Goal: Check status: Check status

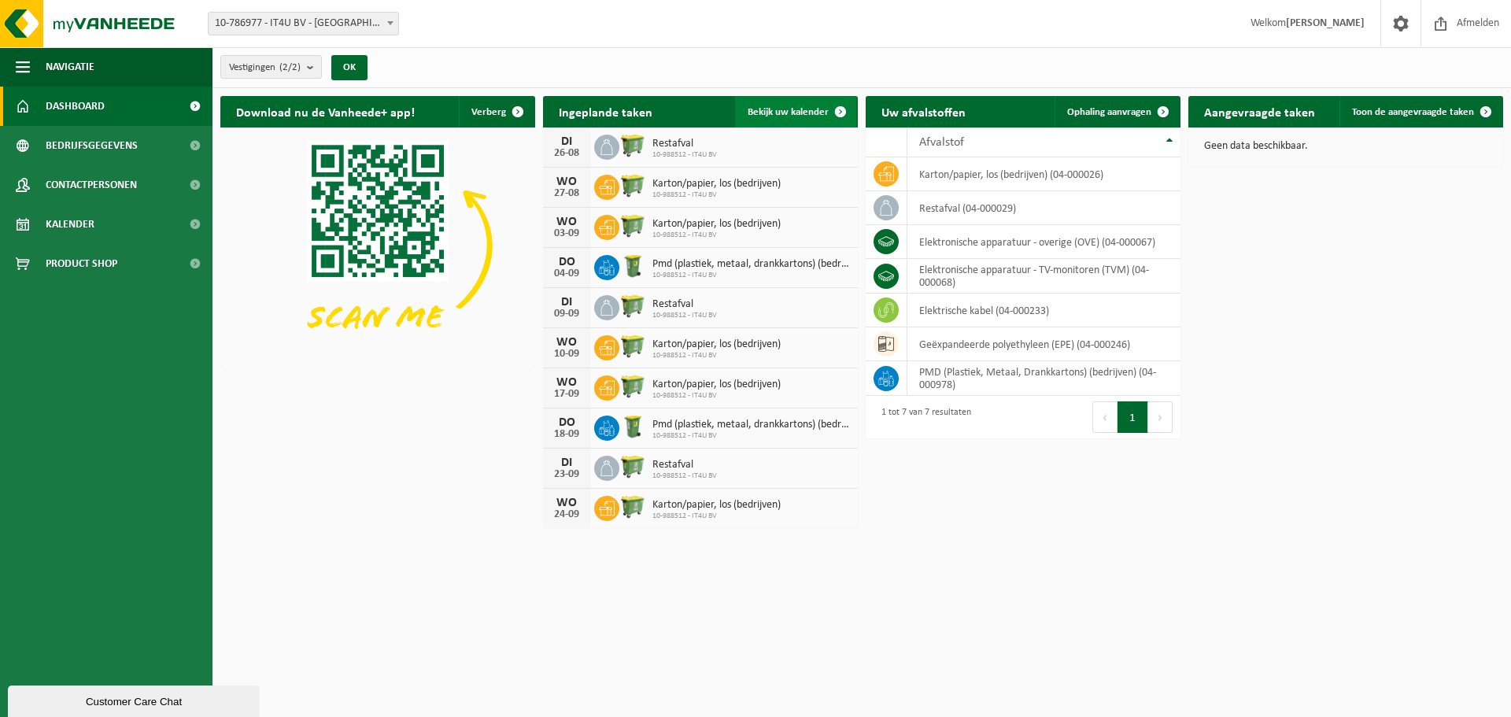
click at [817, 101] on link "Bekijk uw kalender" at bounding box center [795, 111] width 121 height 31
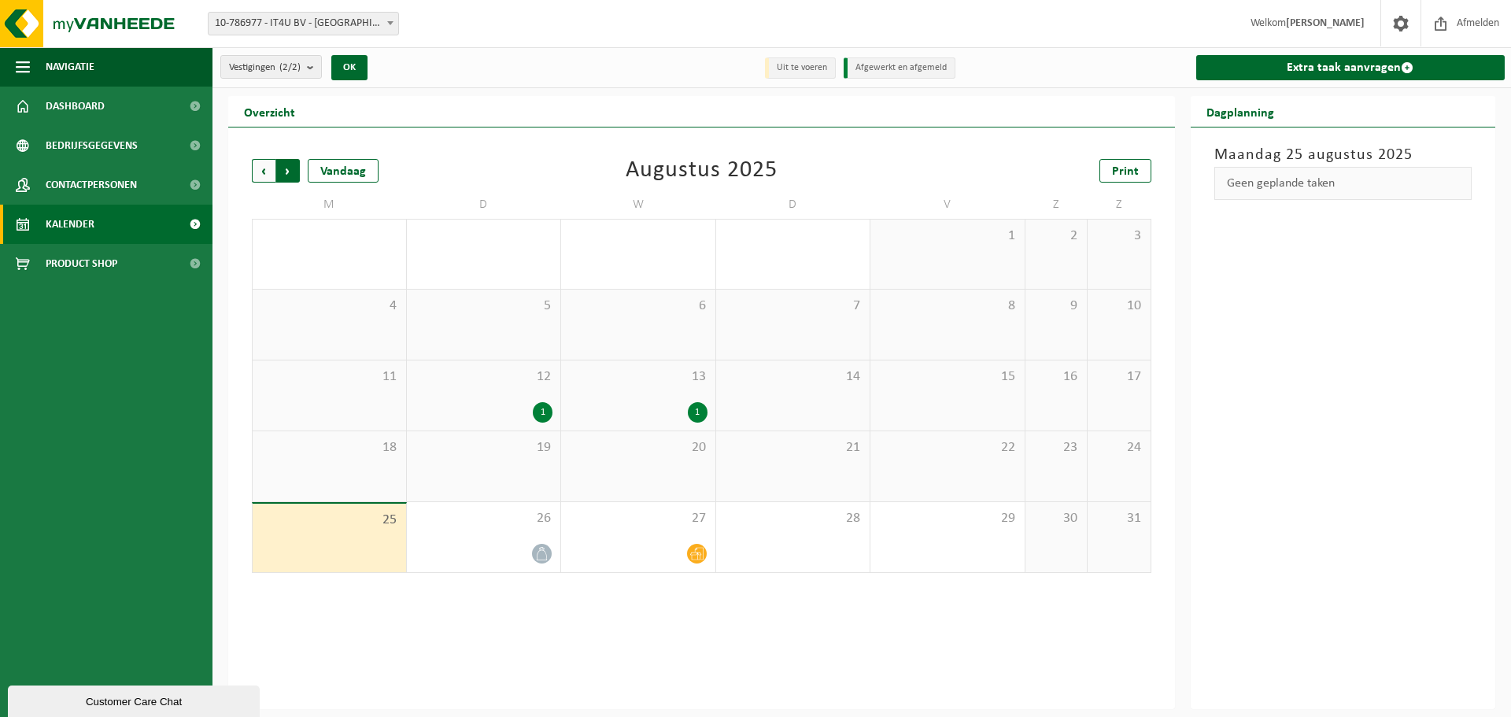
click at [264, 164] on span "Vorige" at bounding box center [264, 171] width 24 height 24
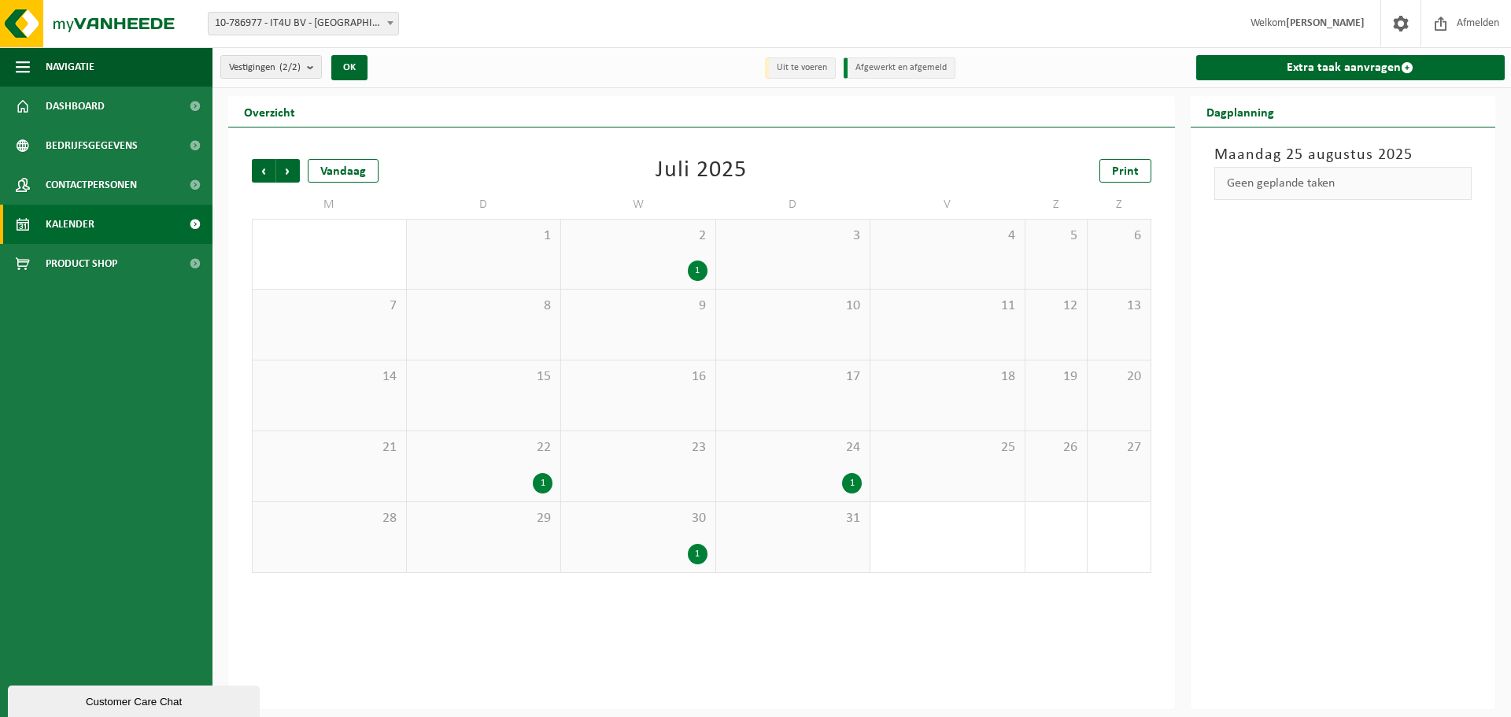
click at [542, 489] on div "1" at bounding box center [543, 483] width 20 height 20
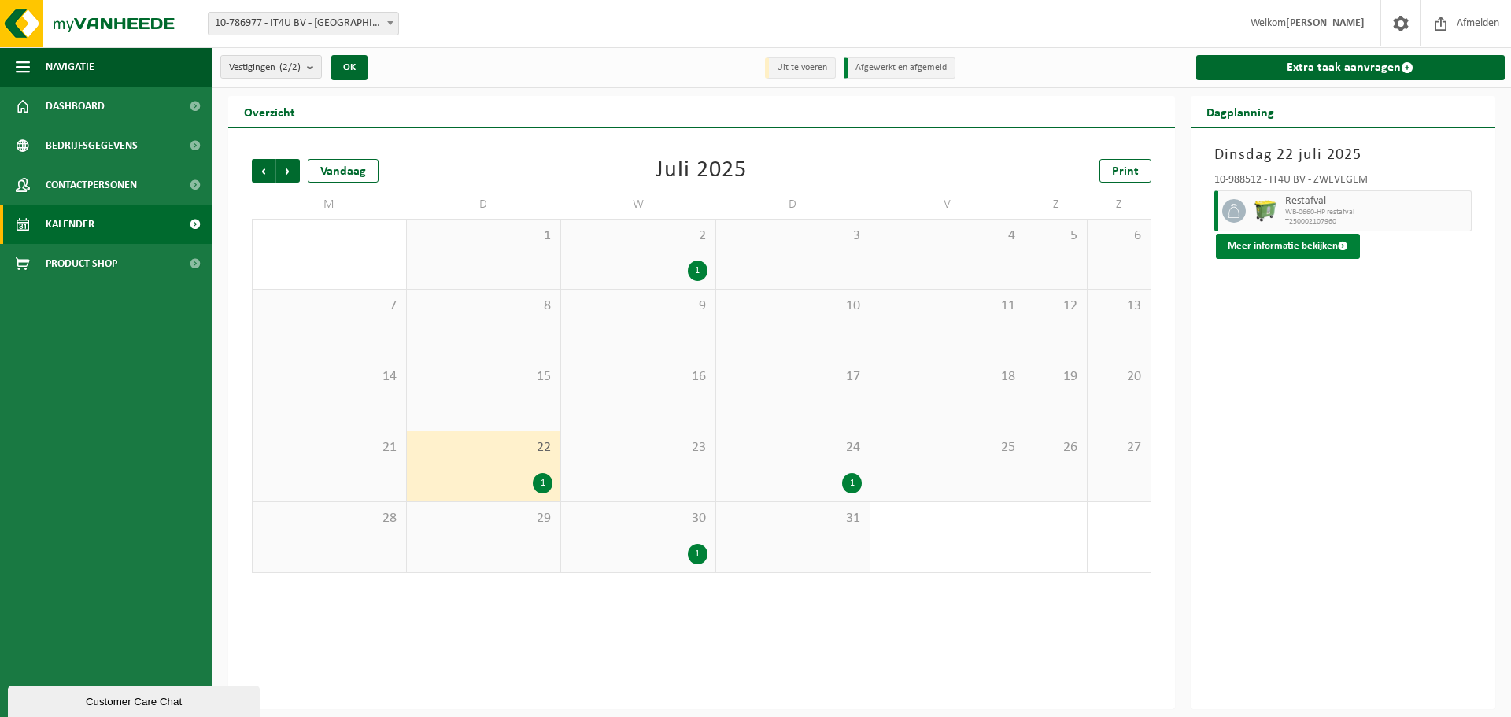
click at [1273, 256] on button "Meer informatie bekijken" at bounding box center [1288, 246] width 144 height 25
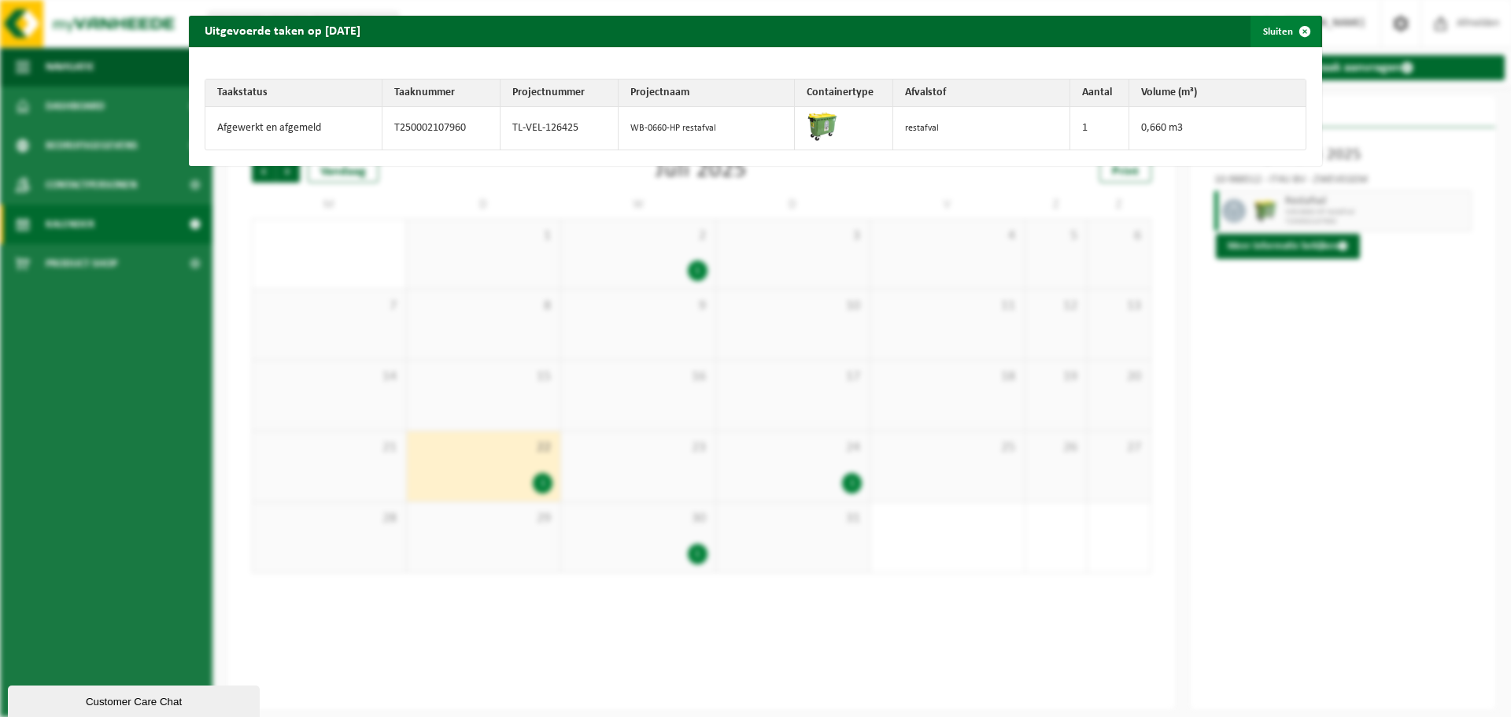
click at [1297, 32] on span "button" at bounding box center [1304, 31] width 31 height 31
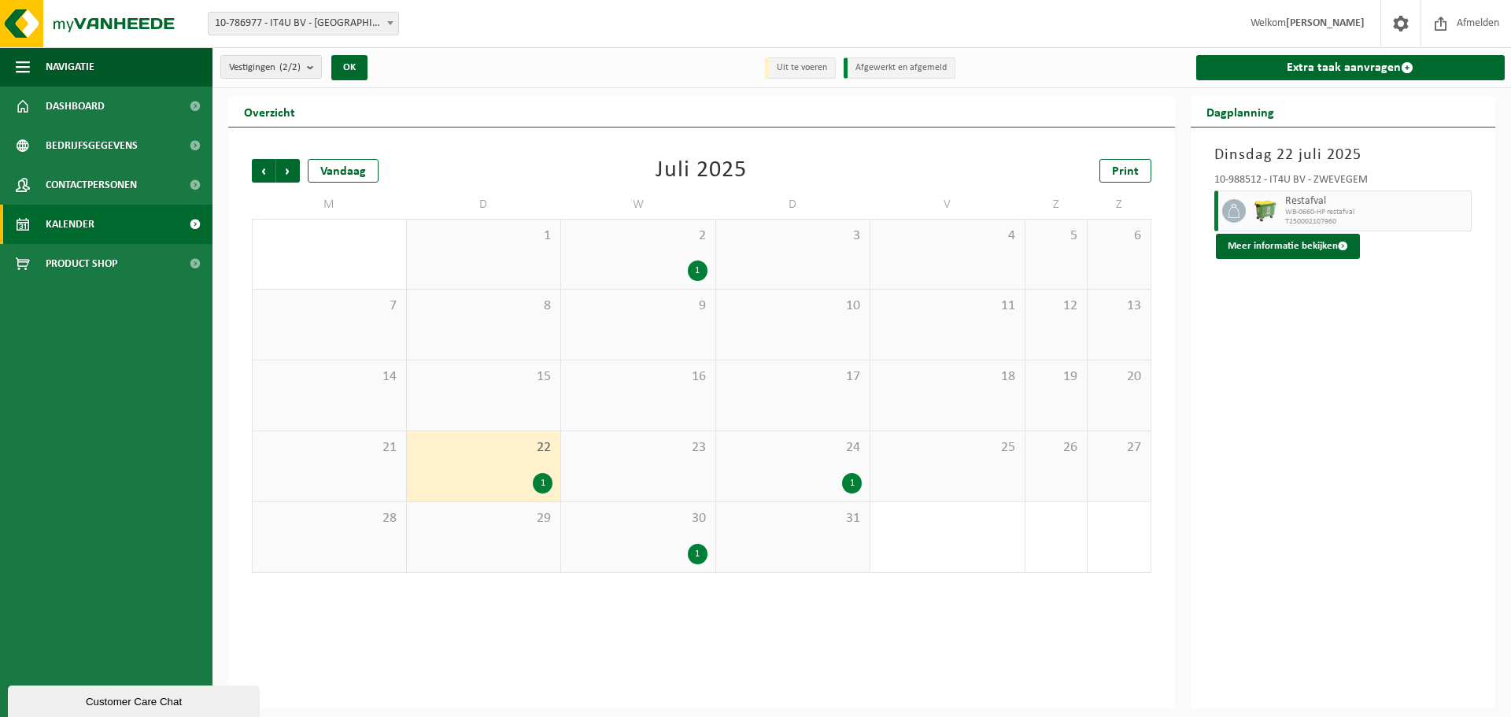
click at [681, 542] on div "30 1" at bounding box center [638, 537] width 154 height 70
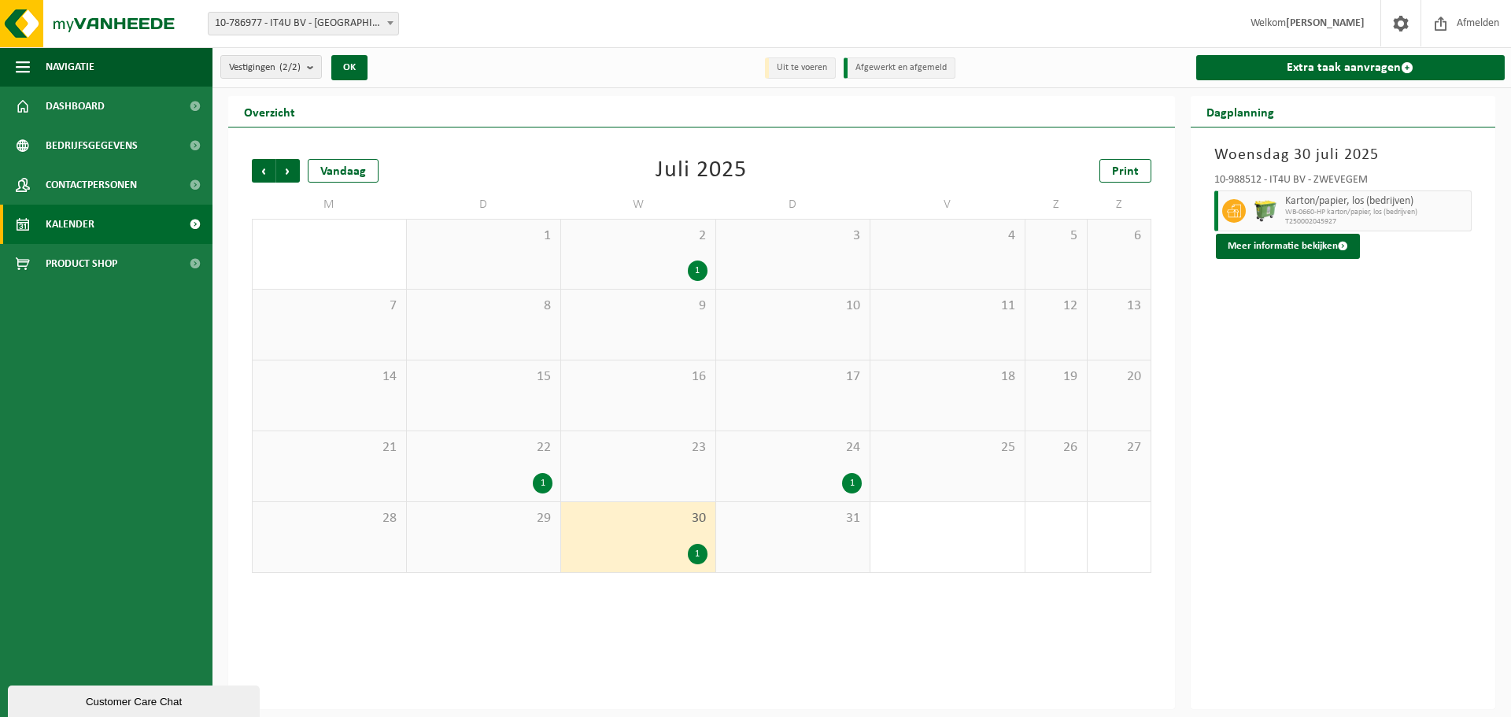
click at [1284, 227] on div "Karton/papier, los (bedrijven) WB-0660-HP karton/papier, los (bedrijven) T25000…" at bounding box center [1376, 210] width 191 height 41
click at [1282, 237] on button "Meer informatie bekijken" at bounding box center [1288, 246] width 144 height 25
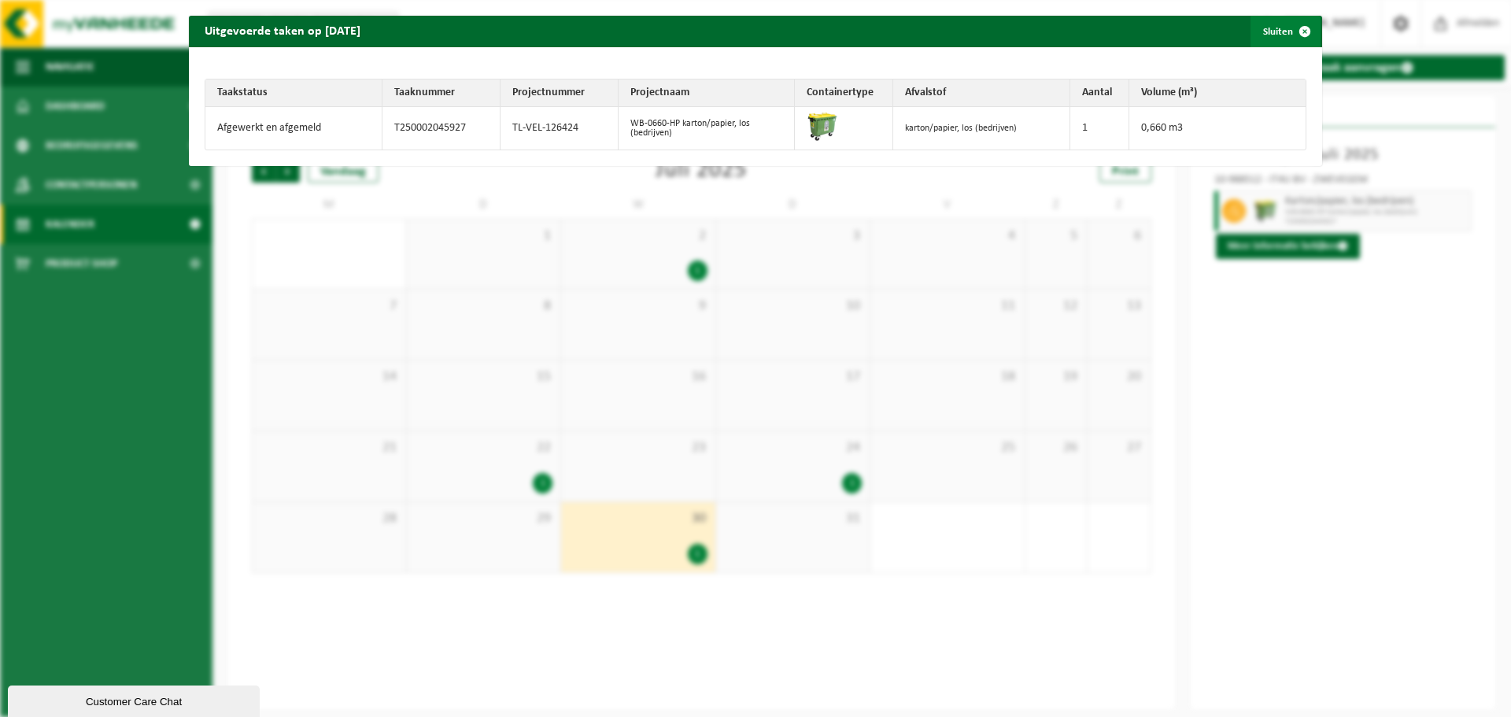
click at [1293, 32] on span "button" at bounding box center [1304, 31] width 31 height 31
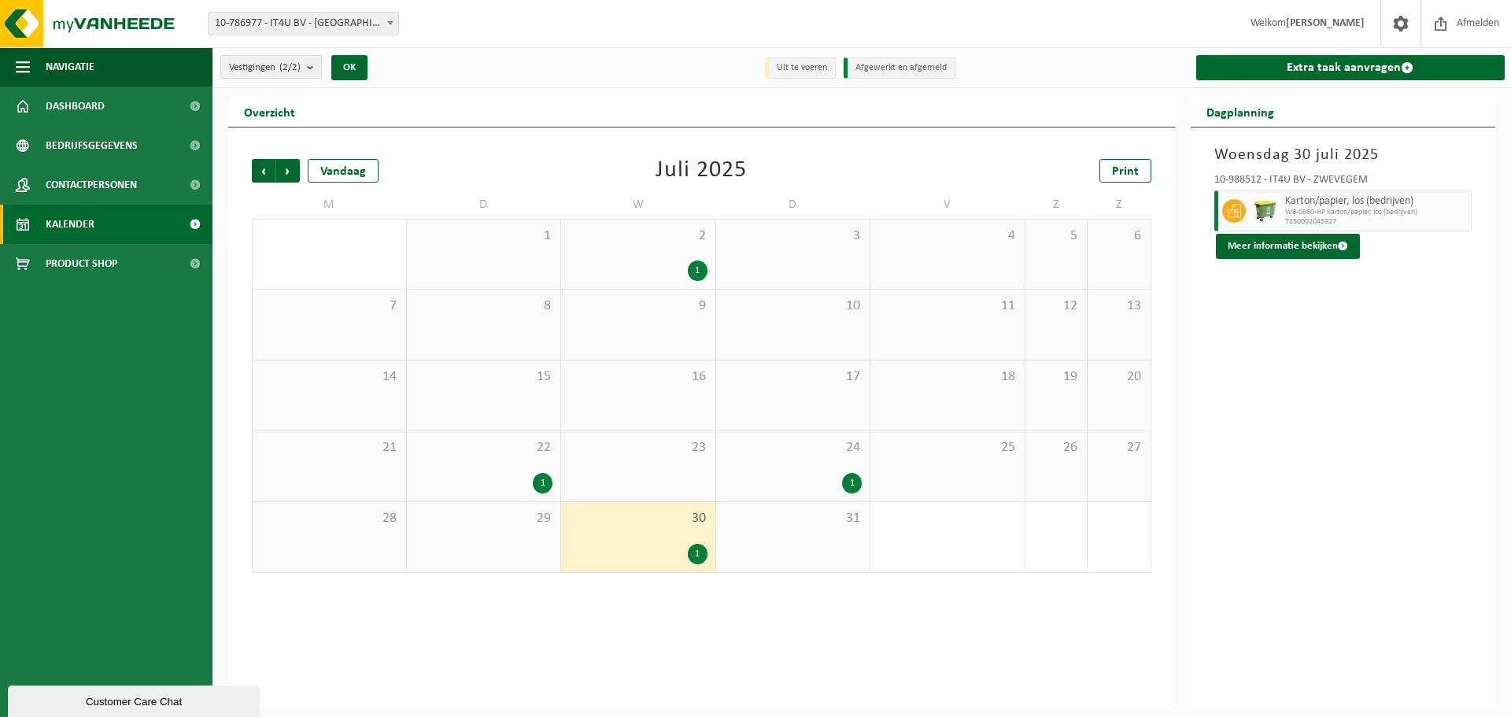
click at [828, 484] on div "1" at bounding box center [793, 483] width 138 height 20
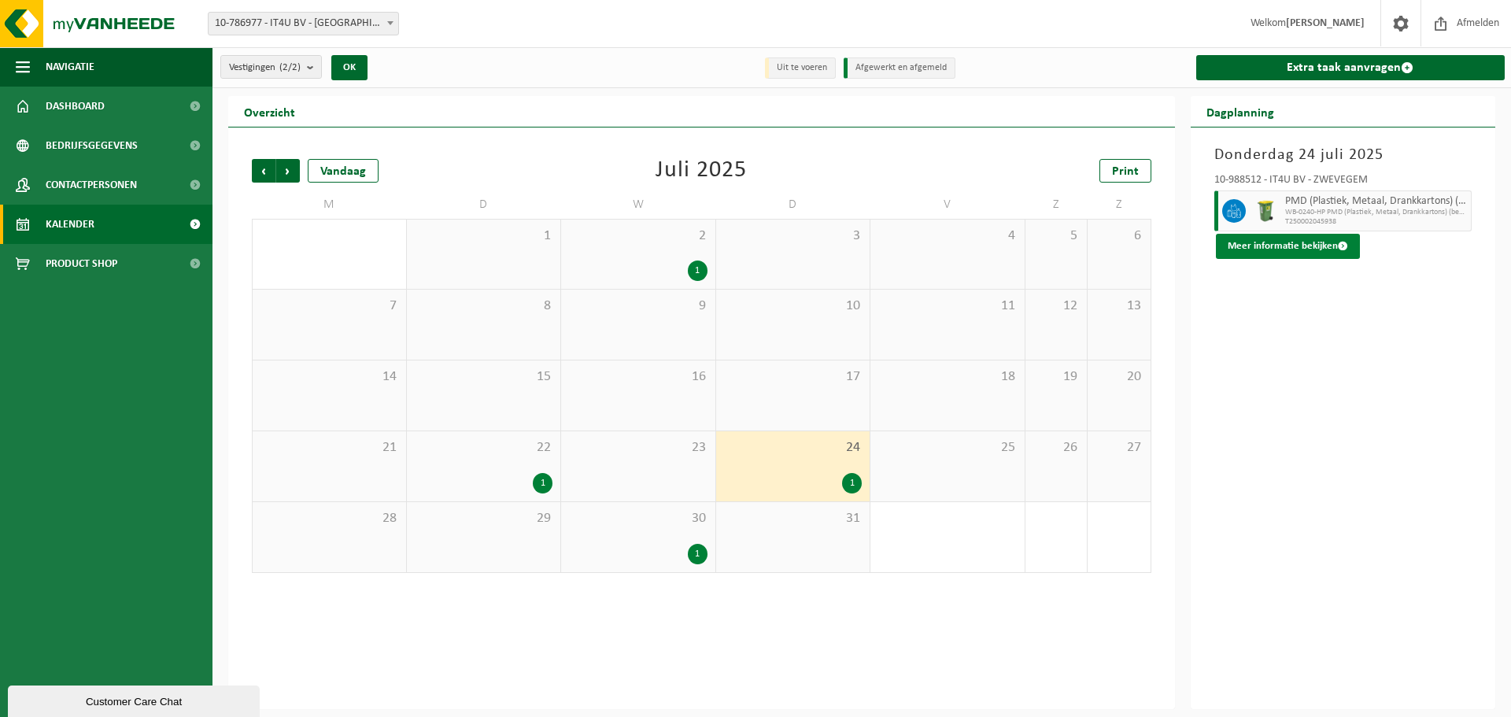
click at [1301, 250] on button "Meer informatie bekijken" at bounding box center [1288, 246] width 144 height 25
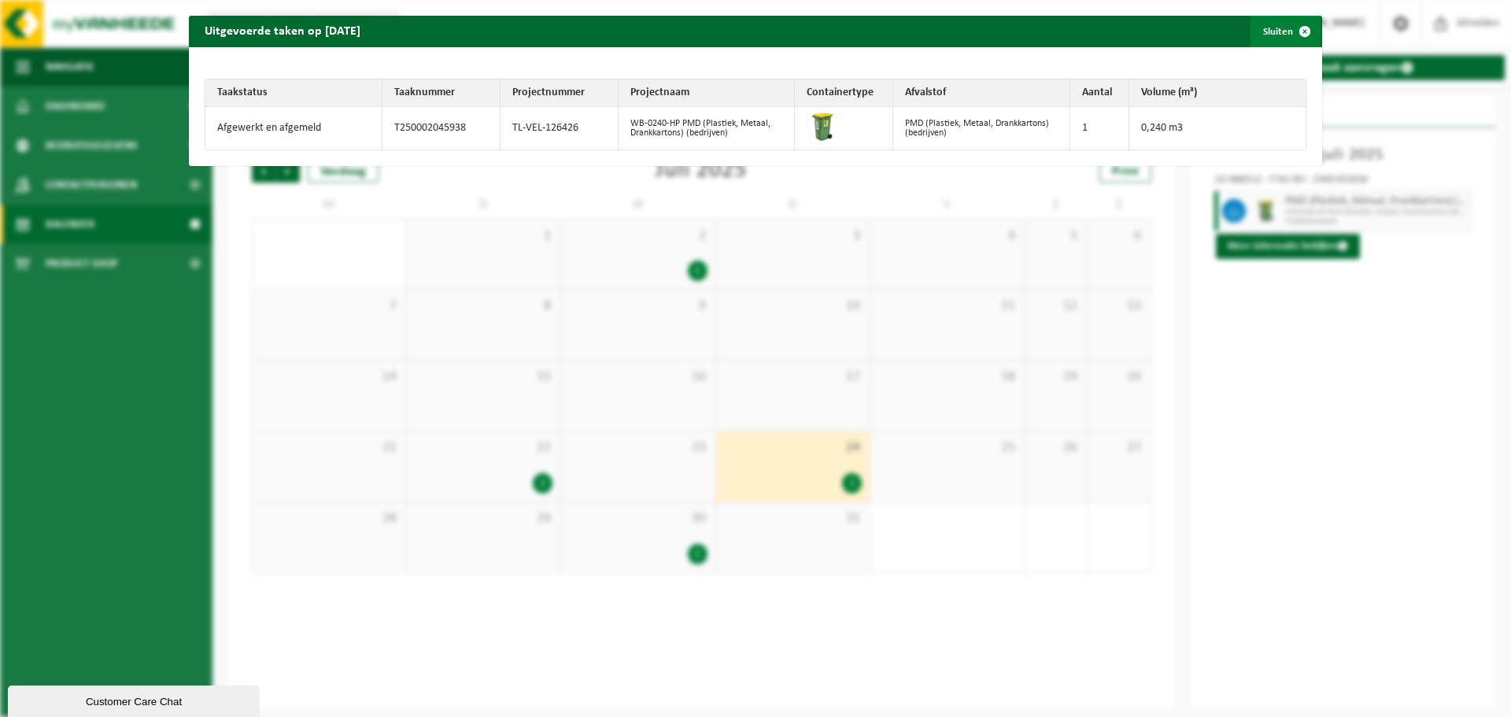
click at [1297, 34] on span "button" at bounding box center [1304, 31] width 31 height 31
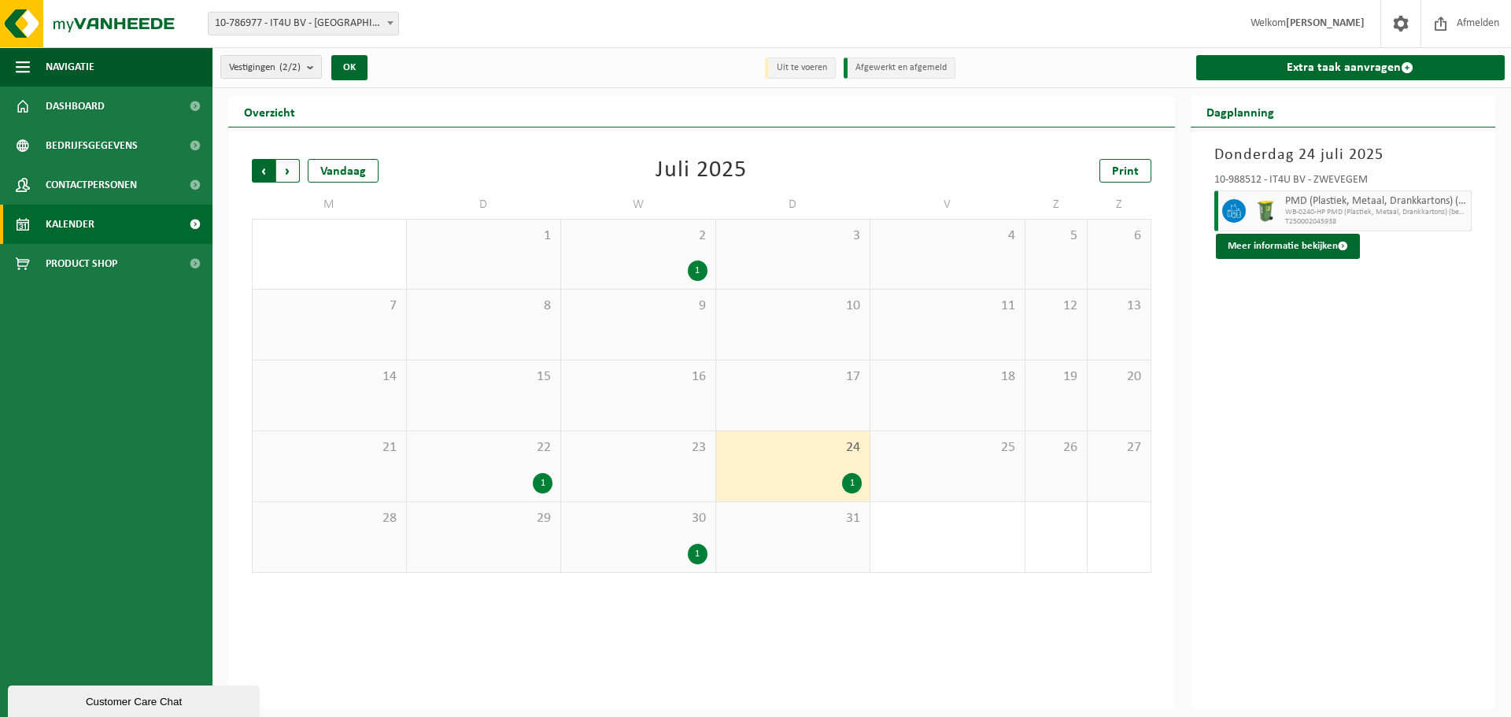
click at [285, 166] on span "Volgende" at bounding box center [288, 171] width 24 height 24
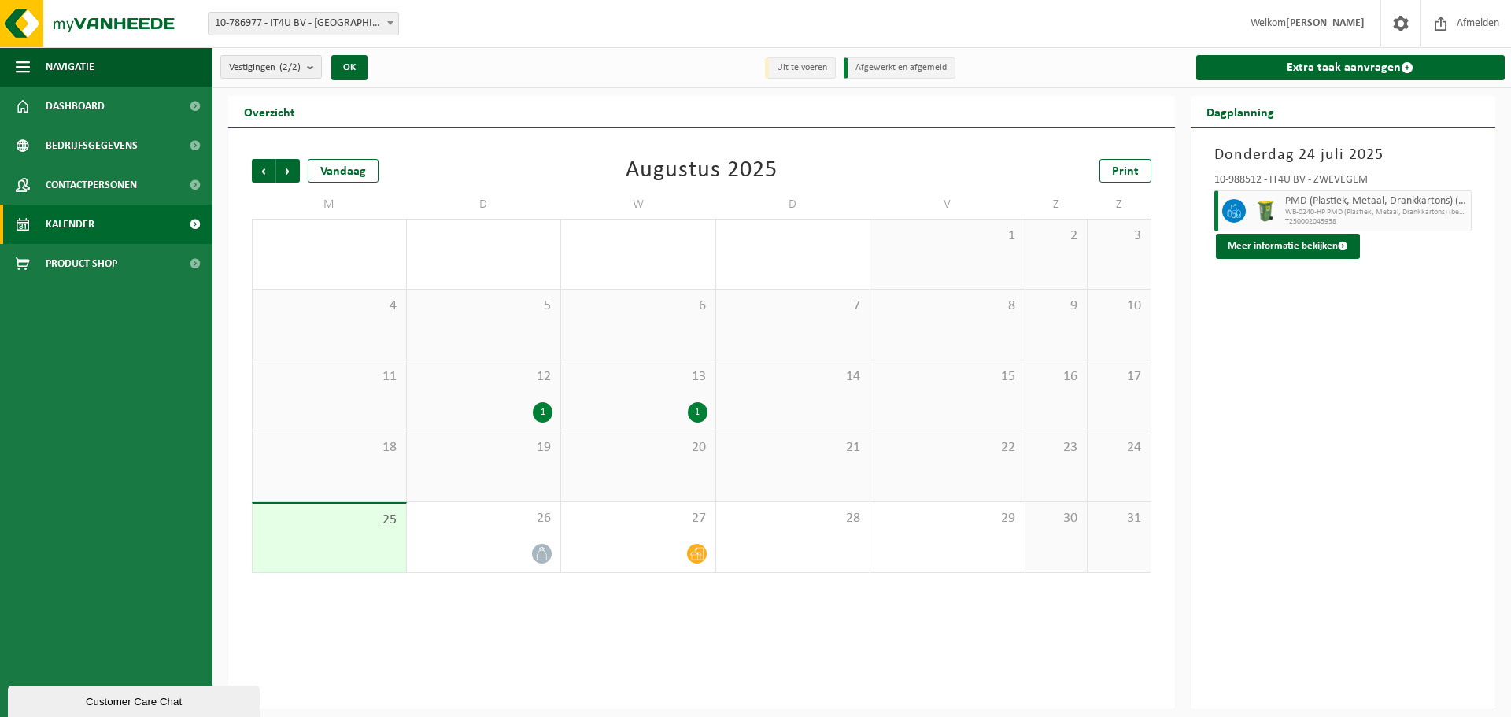
click at [535, 413] on div "1" at bounding box center [543, 412] width 20 height 20
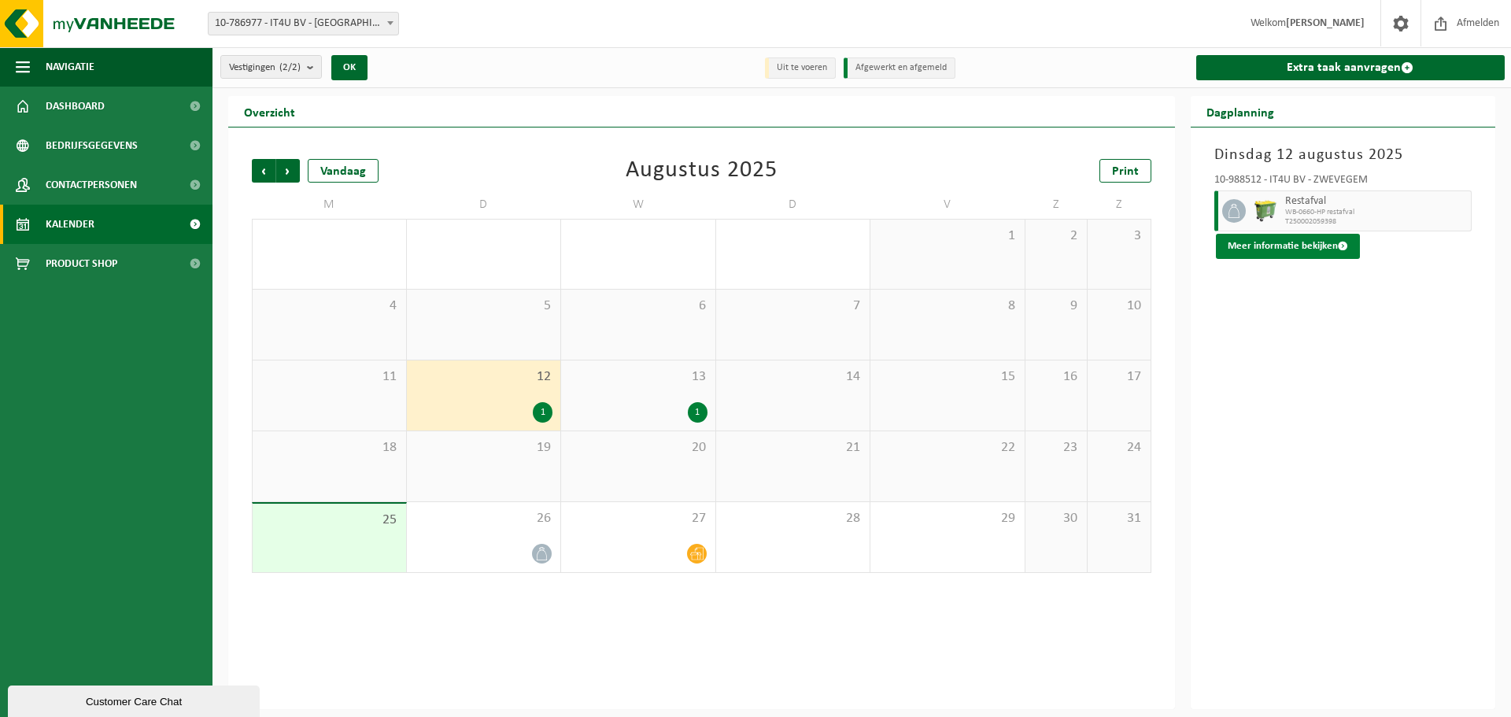
click at [1290, 245] on button "Meer informatie bekijken" at bounding box center [1288, 246] width 144 height 25
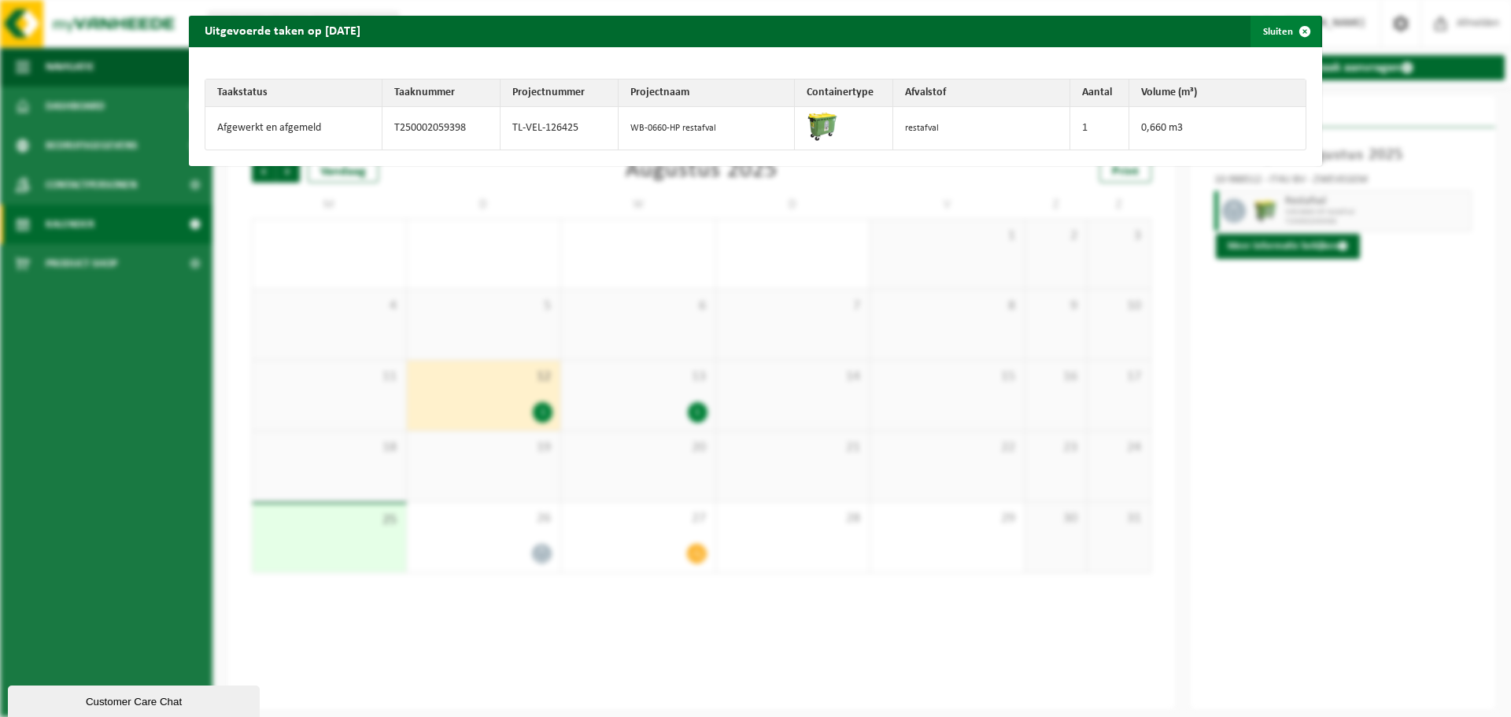
click at [1289, 30] on span "button" at bounding box center [1304, 31] width 31 height 31
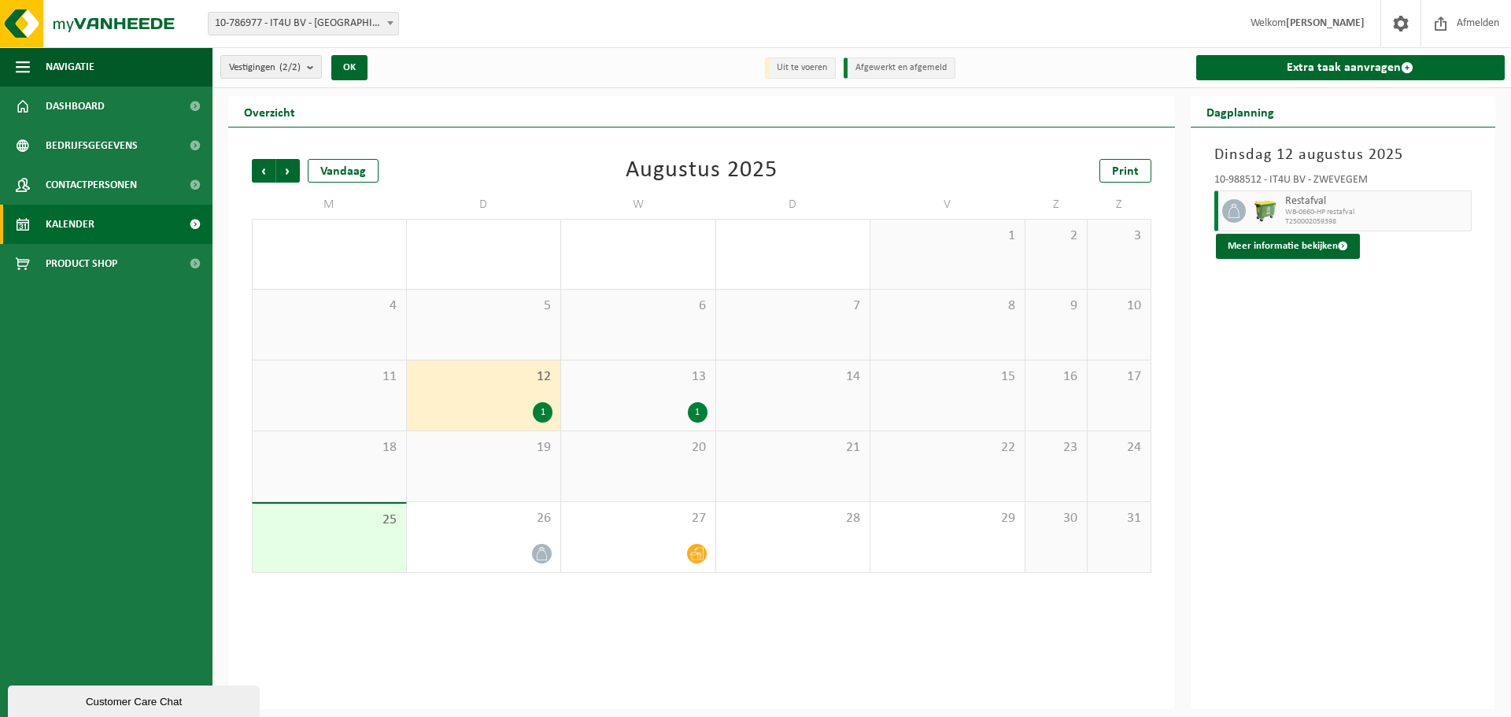
click at [689, 411] on div "1" at bounding box center [698, 412] width 20 height 20
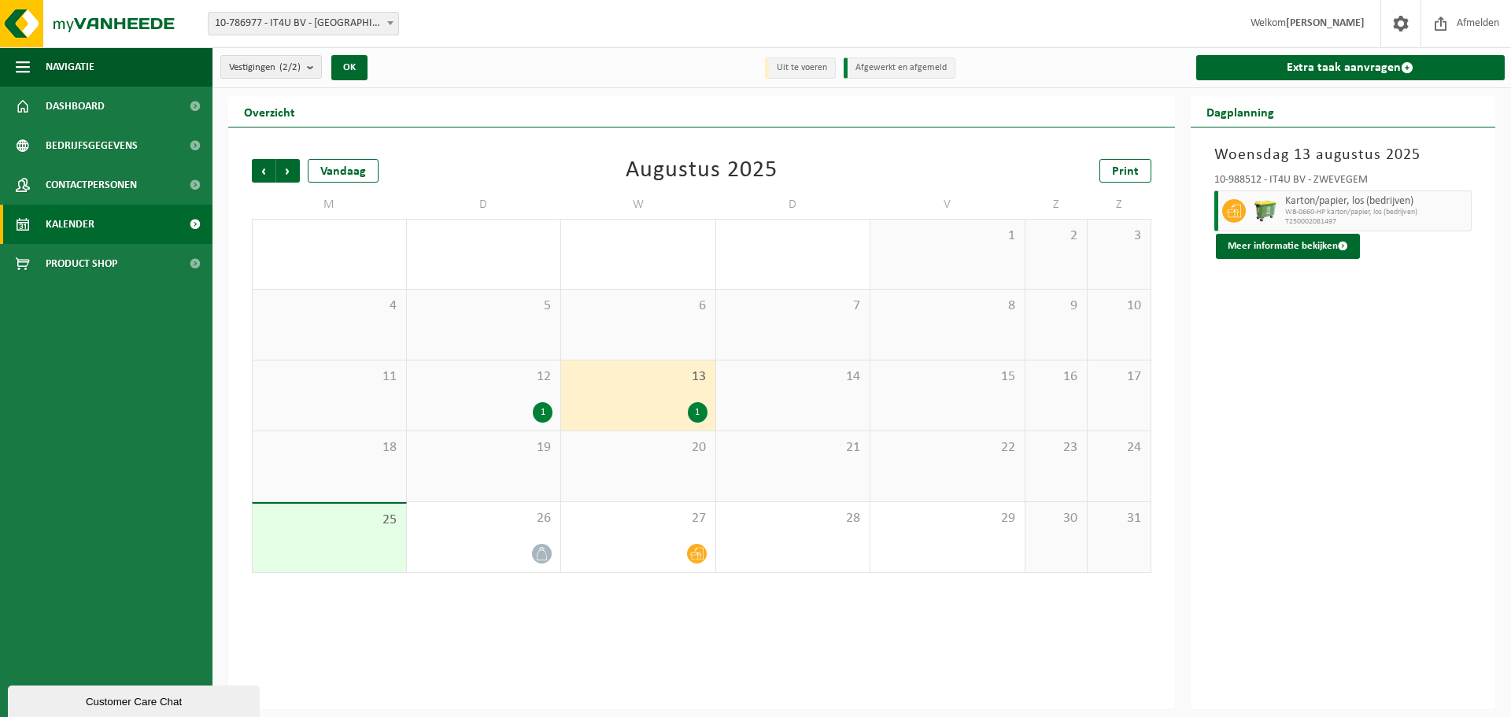
click at [1337, 204] on span "Karton/papier, los (bedrijven)" at bounding box center [1376, 201] width 183 height 13
click at [1313, 243] on button "Meer informatie bekijken" at bounding box center [1288, 246] width 144 height 25
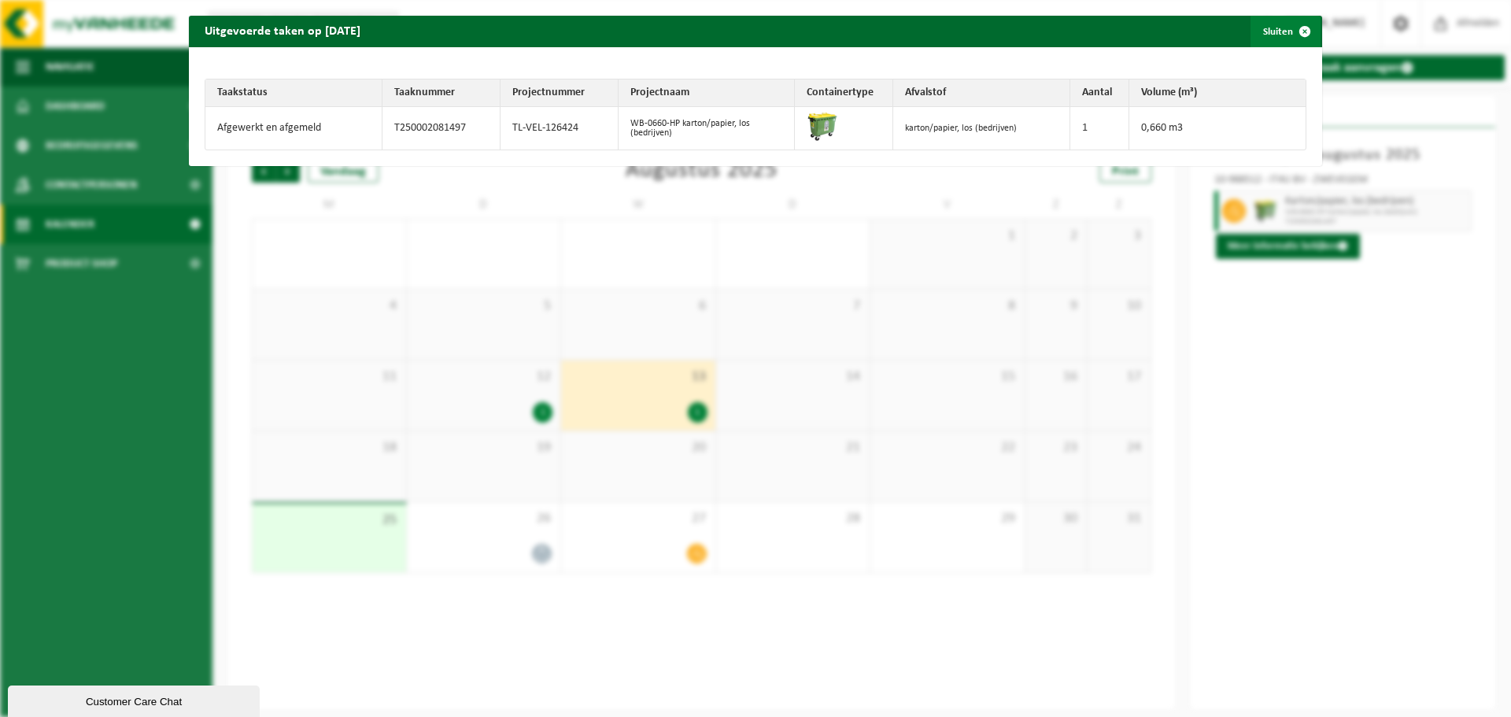
click at [1300, 33] on span "button" at bounding box center [1304, 31] width 31 height 31
